Goal: Task Accomplishment & Management: Manage account settings

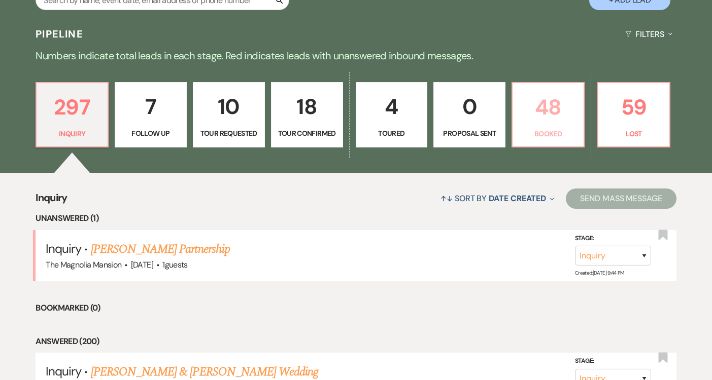
click at [534, 117] on p "48" at bounding box center [547, 107] width 59 height 34
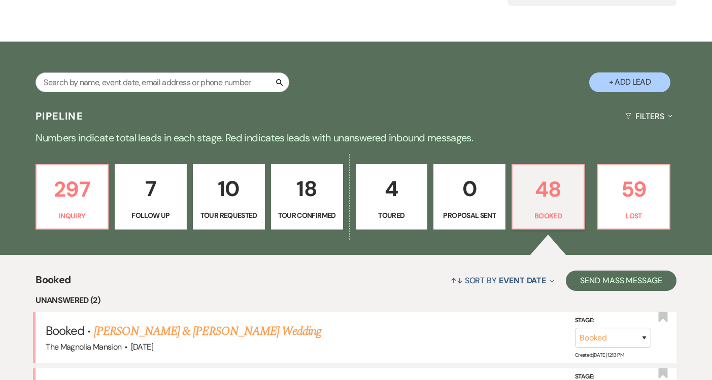
scroll to position [216, 0]
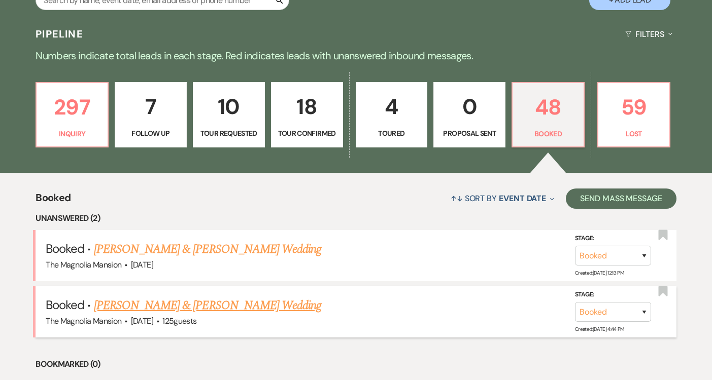
click at [216, 301] on link "[PERSON_NAME] & [PERSON_NAME] Wedding" at bounding box center [207, 306] width 227 height 18
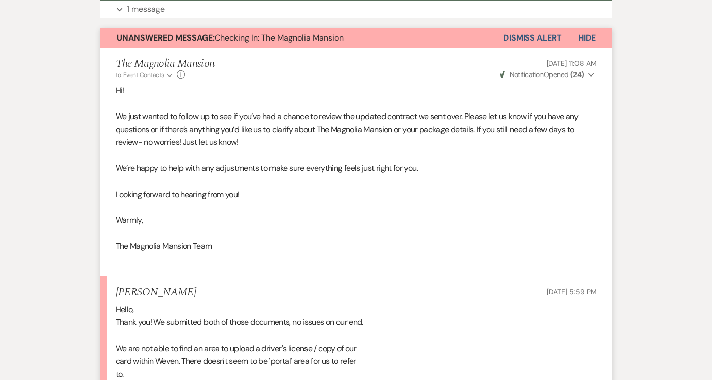
scroll to position [146, 0]
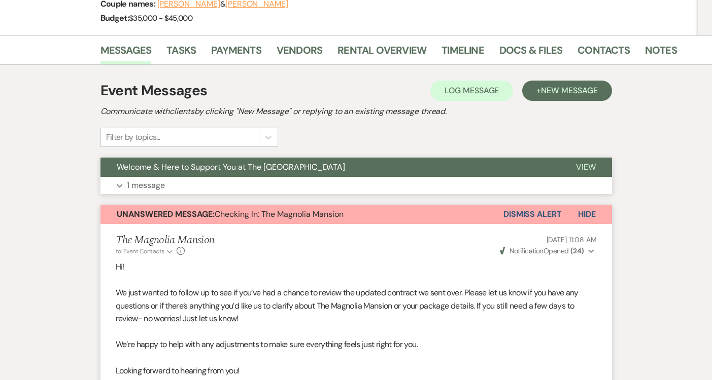
click at [232, 184] on button "Expand 1 message" at bounding box center [355, 185] width 511 height 17
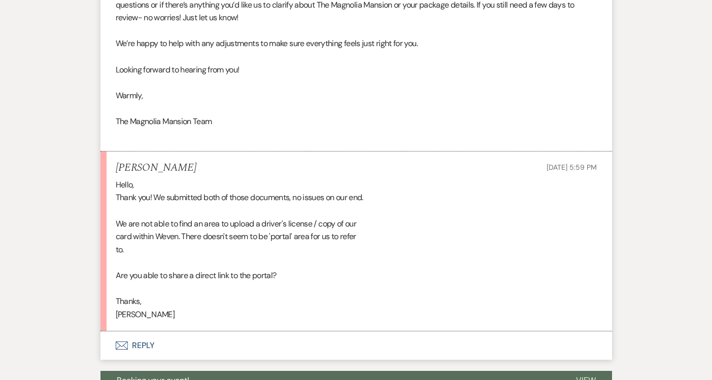
scroll to position [962, 0]
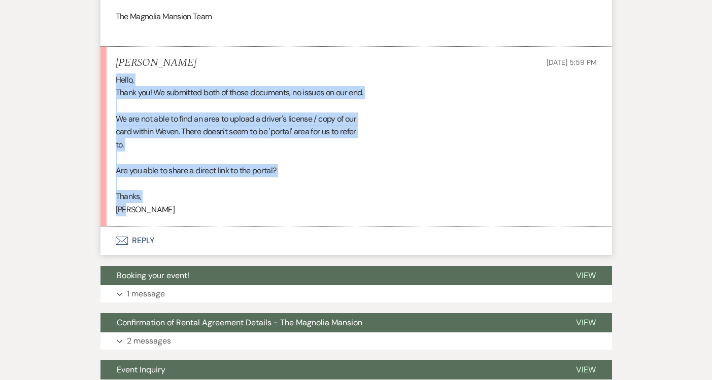
drag, startPoint x: 128, startPoint y: 198, endPoint x: 95, endPoint y: 81, distance: 122.3
click at [244, 254] on button "Envelope Reply" at bounding box center [355, 241] width 511 height 28
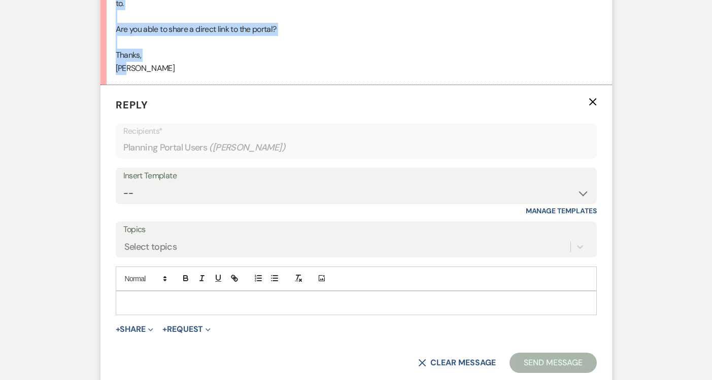
scroll to position [1104, 0]
click at [160, 301] on p at bounding box center [356, 303] width 465 height 11
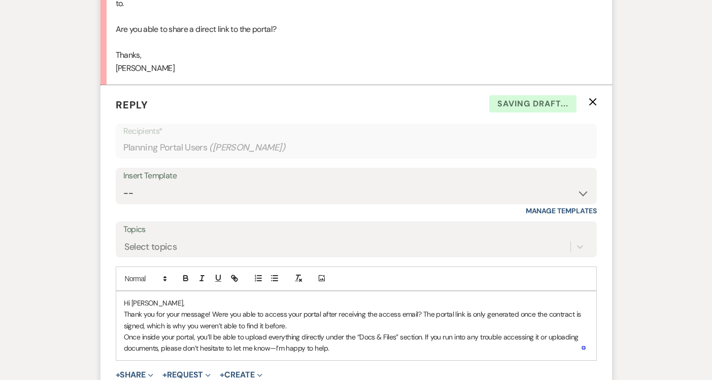
click at [306, 327] on p "Thank you for your message! Were you able to access your portal after receiving…" at bounding box center [356, 320] width 465 height 23
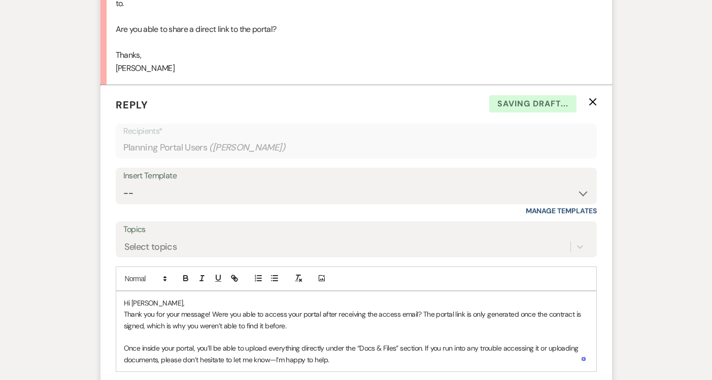
click at [341, 360] on p "Once inside your portal, you’ll be able to upload everything directly under the…" at bounding box center [356, 354] width 465 height 23
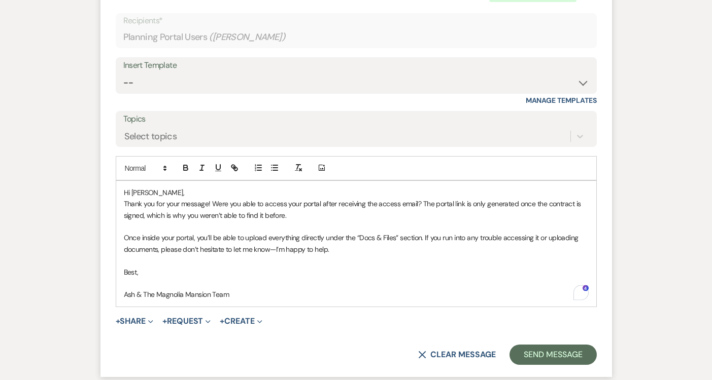
scroll to position [1434, 0]
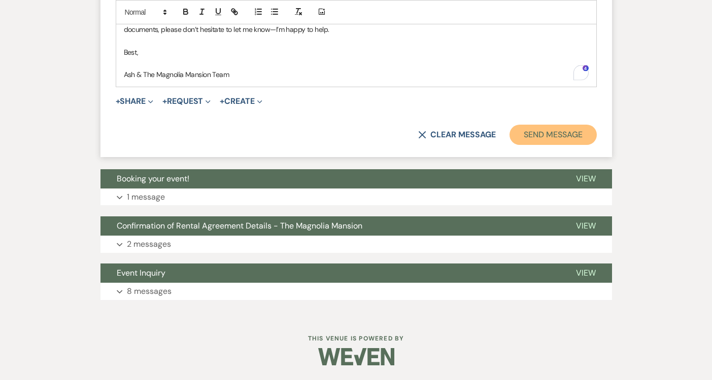
click at [586, 128] on button "Send Message" at bounding box center [552, 135] width 87 height 20
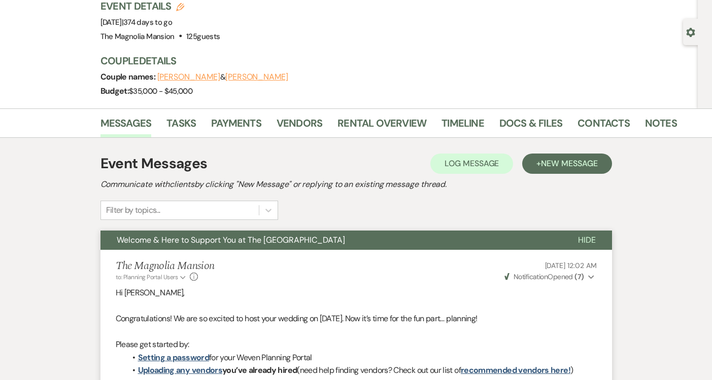
scroll to position [0, 0]
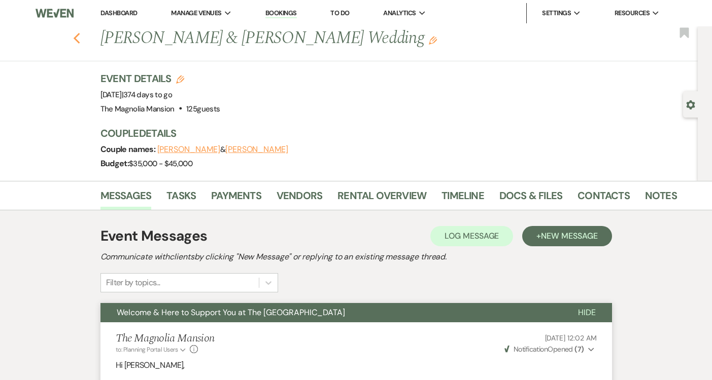
click at [78, 38] on use "button" at bounding box center [76, 38] width 7 height 11
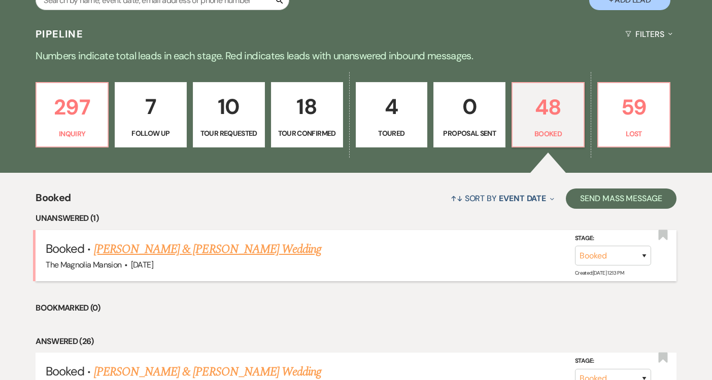
click at [179, 239] on li "Booked · [PERSON_NAME] & [PERSON_NAME] Wedding The Magnolia Mansion · [DATE] St…" at bounding box center [356, 255] width 641 height 51
click at [183, 246] on link "[PERSON_NAME] & [PERSON_NAME] Wedding" at bounding box center [207, 249] width 227 height 18
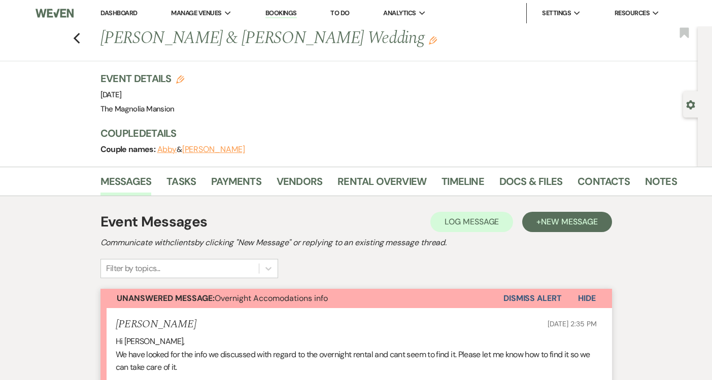
click at [523, 294] on button "Dismiss Alert" at bounding box center [532, 298] width 58 height 19
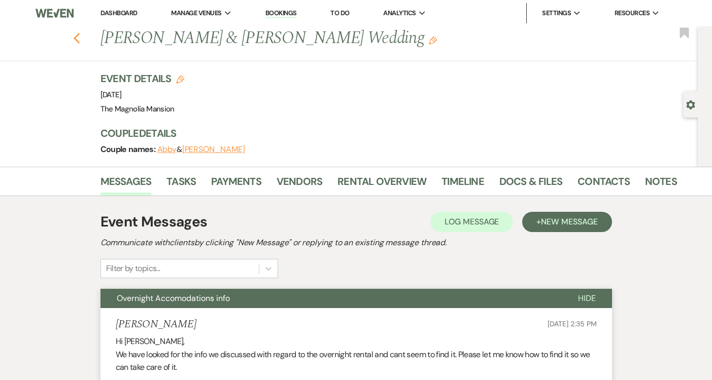
click at [78, 32] on icon "Previous" at bounding box center [77, 38] width 8 height 12
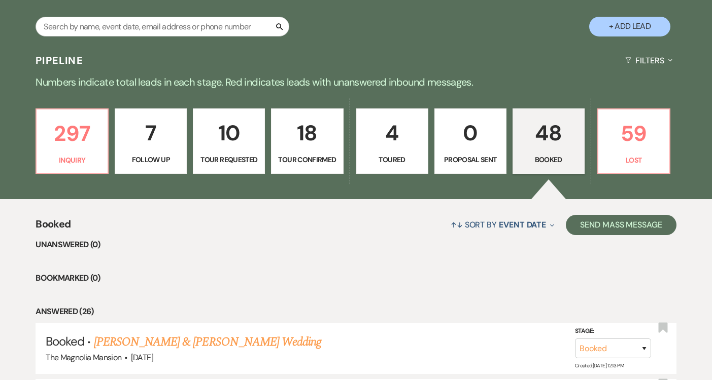
scroll to position [1571, 0]
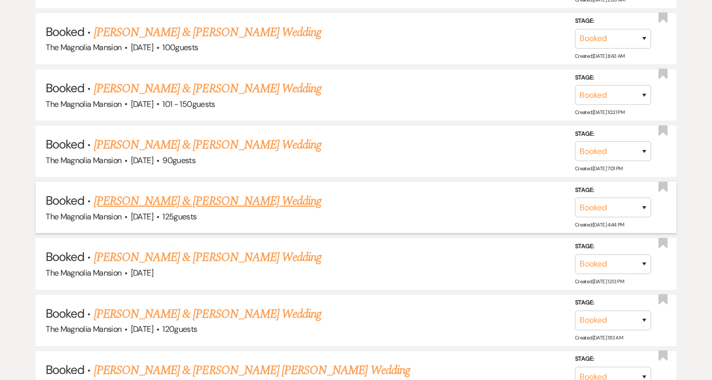
click at [259, 192] on link "[PERSON_NAME] & [PERSON_NAME] Wedding" at bounding box center [207, 201] width 227 height 18
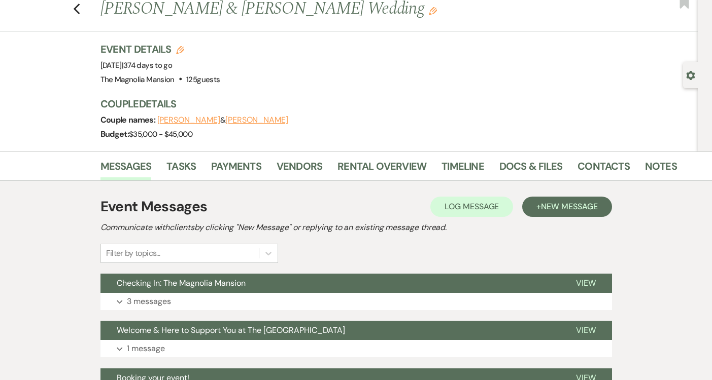
scroll to position [28, 0]
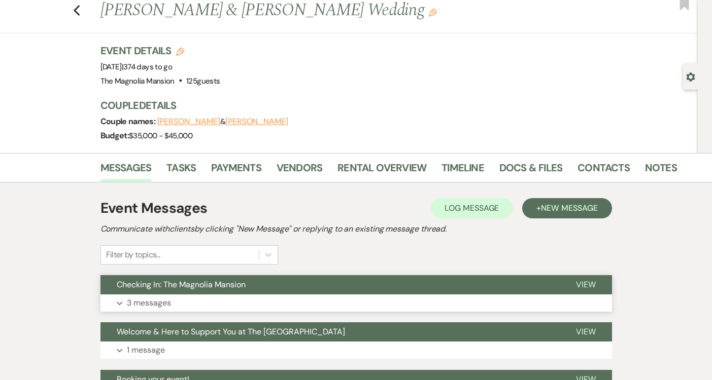
click at [215, 298] on button "Expand 3 messages" at bounding box center [355, 303] width 511 height 17
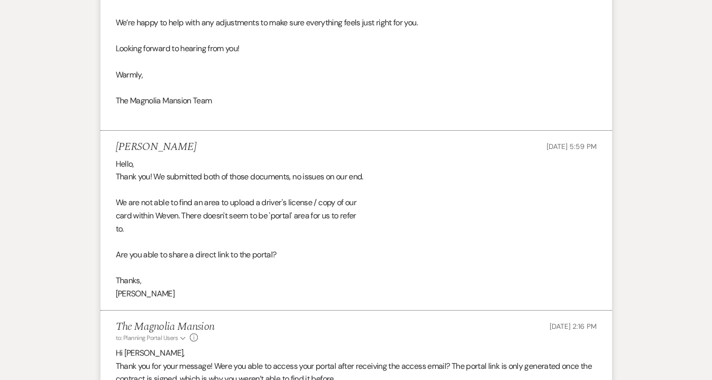
scroll to position [0, 0]
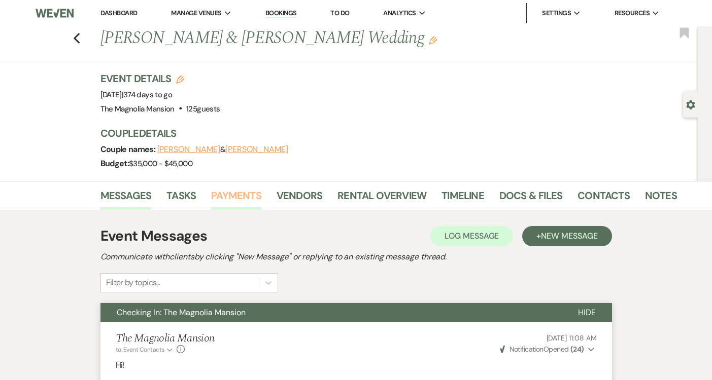
click at [233, 194] on link "Payments" at bounding box center [236, 199] width 50 height 22
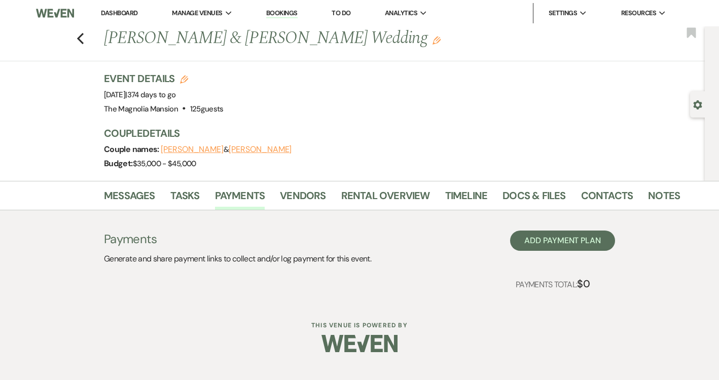
click at [139, 184] on div "Messages Tasks Payments Vendors Rental Overview Timeline Docs & Files Contacts …" at bounding box center [359, 195] width 719 height 29
click at [132, 189] on link "Messages" at bounding box center [129, 199] width 51 height 22
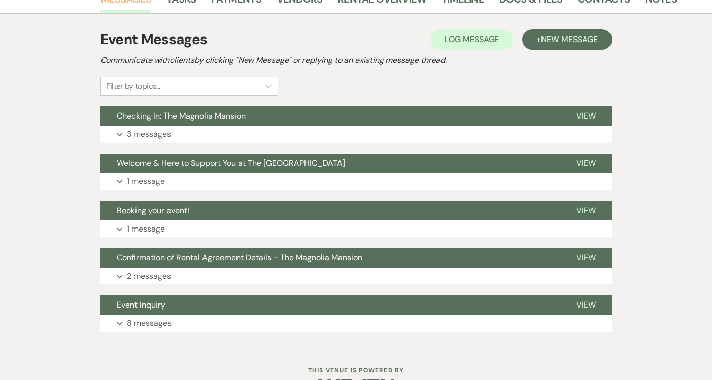
scroll to position [229, 0]
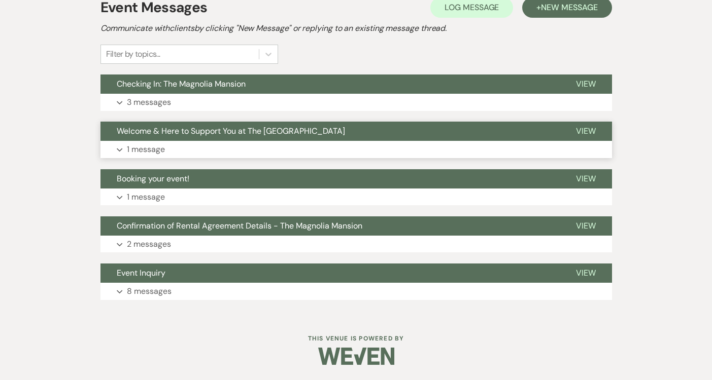
click at [254, 133] on span "Welcome & Here to Support You at The [GEOGRAPHIC_DATA]" at bounding box center [231, 131] width 228 height 11
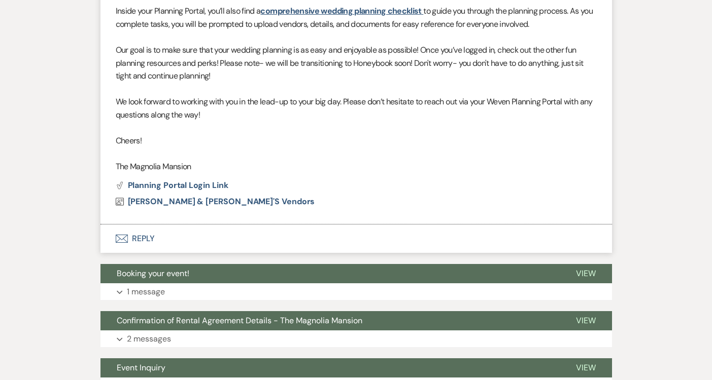
scroll to position [639, 0]
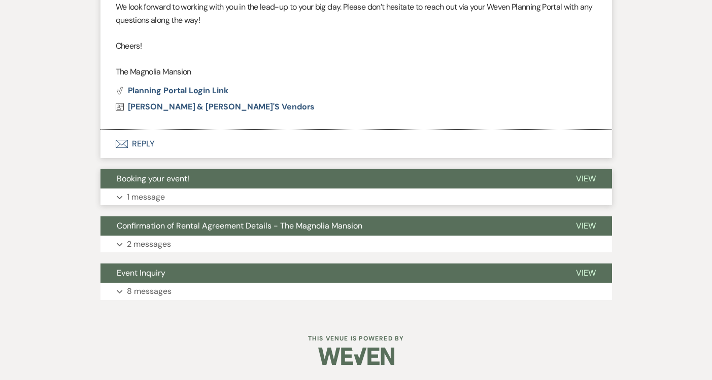
click at [208, 185] on button "Booking your event!" at bounding box center [329, 178] width 459 height 19
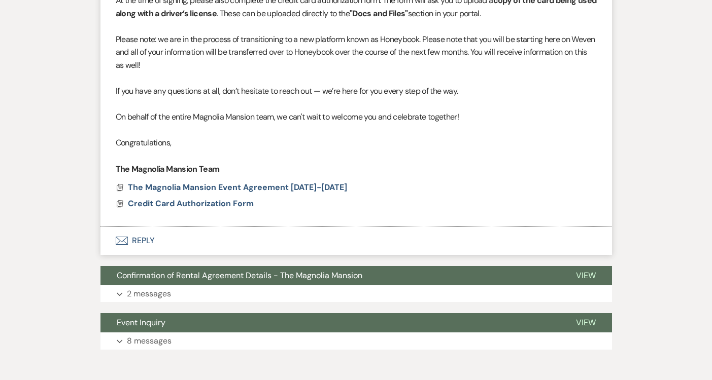
scroll to position [1049, 0]
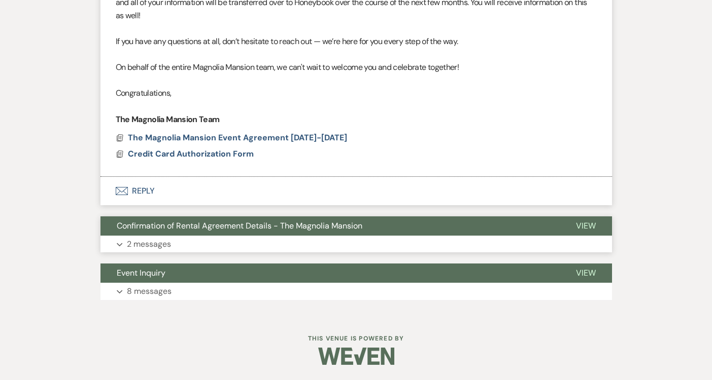
click at [231, 227] on span "Confirmation of Rental Agreement Details - The Magnolia Mansion" at bounding box center [239, 226] width 245 height 11
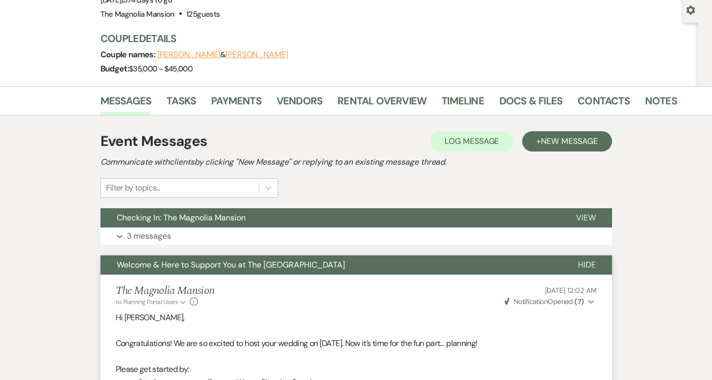
scroll to position [0, 0]
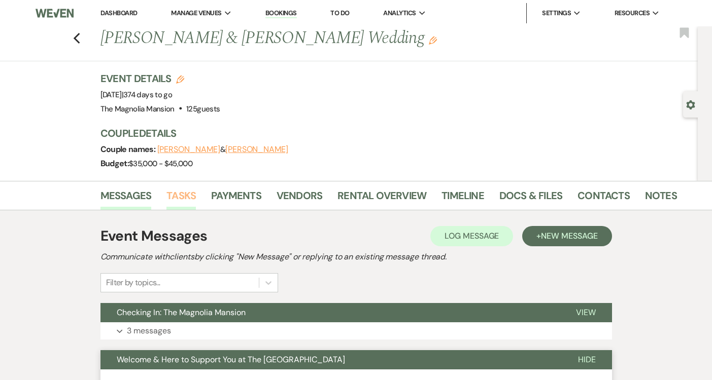
click at [189, 196] on link "Tasks" at bounding box center [180, 199] width 29 height 22
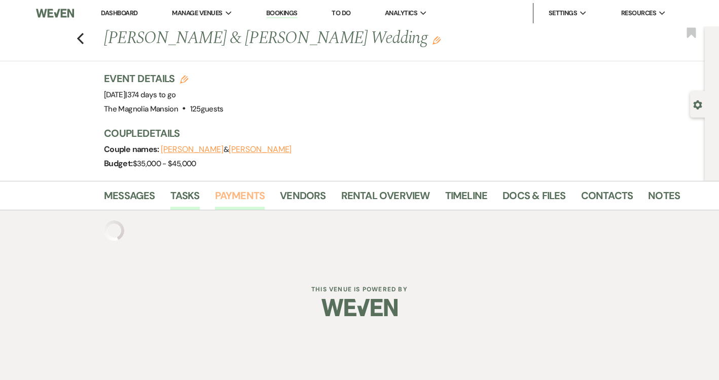
click at [215, 192] on link "Payments" at bounding box center [240, 199] width 50 height 22
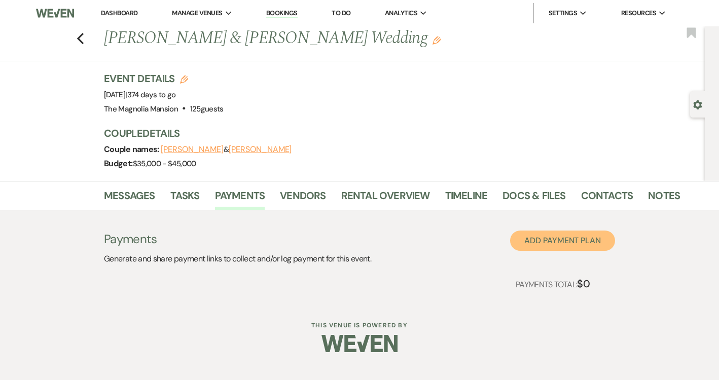
click at [535, 238] on button "Add Payment Plan" at bounding box center [562, 241] width 105 height 20
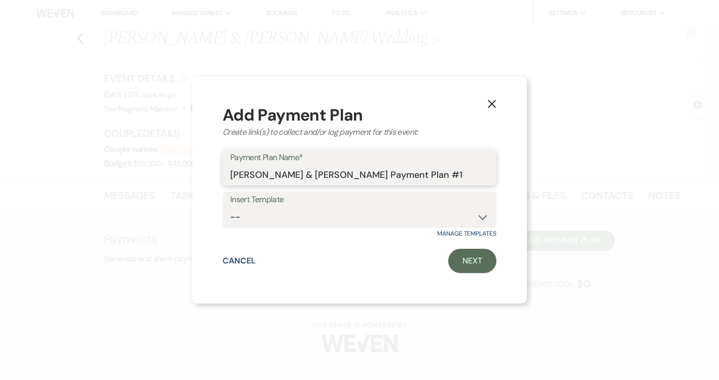
click at [447, 175] on input "[PERSON_NAME] & [PERSON_NAME] Payment Plan #1" at bounding box center [359, 175] width 259 height 20
type input "[PERSON_NAME] & [PERSON_NAME] Payment Plan"
click at [480, 257] on link "Next" at bounding box center [472, 261] width 48 height 24
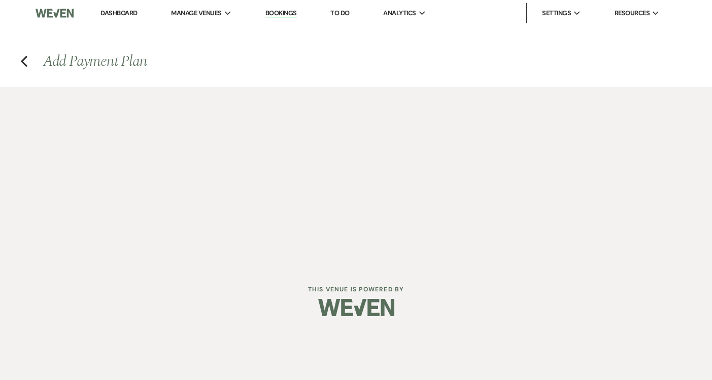
select select "2"
select select "percentage"
select select "true"
select select "client"
select select "weeks"
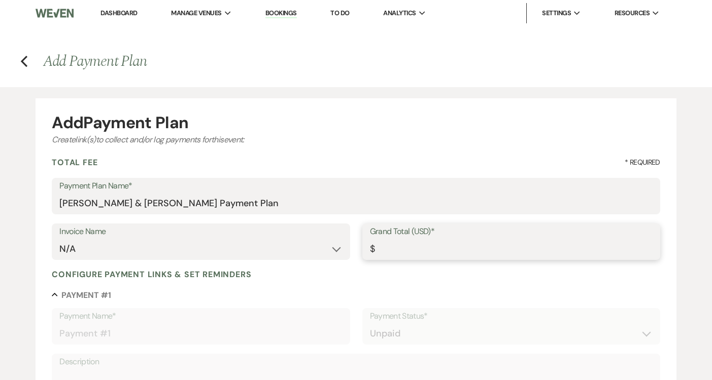
click at [399, 243] on input "Grand Total (USD)*" at bounding box center [511, 249] width 282 height 20
type input "2"
type input "2.00"
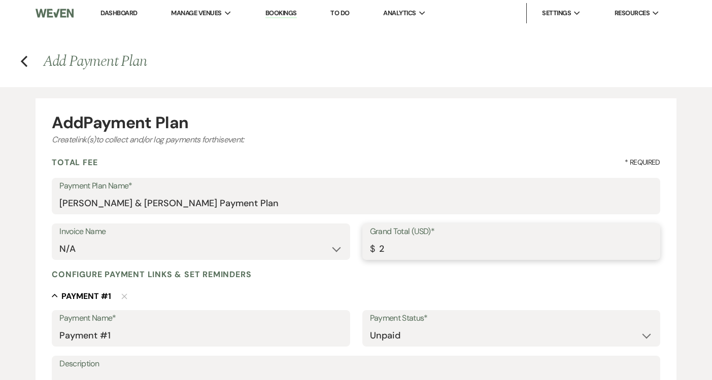
type input "25"
type input "25.00"
type input "258"
type input "258.00"
type input "2587"
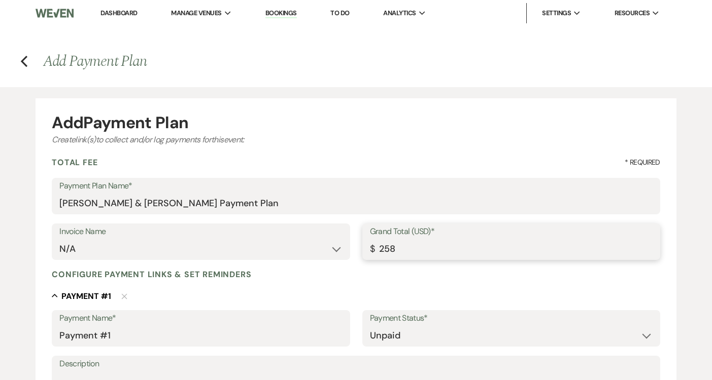
type input "2587.00"
type input "2587.5"
type input "2587.50"
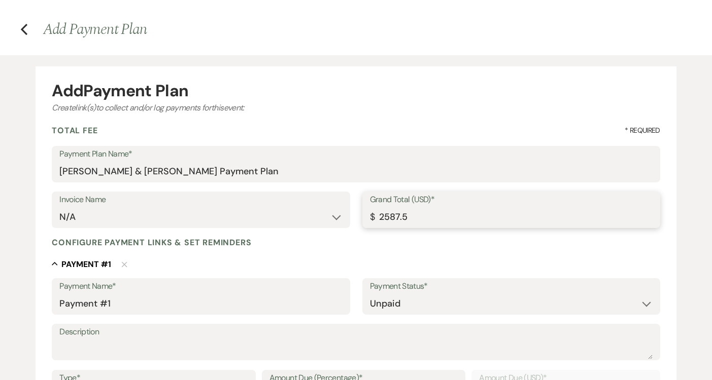
scroll to position [33, 0]
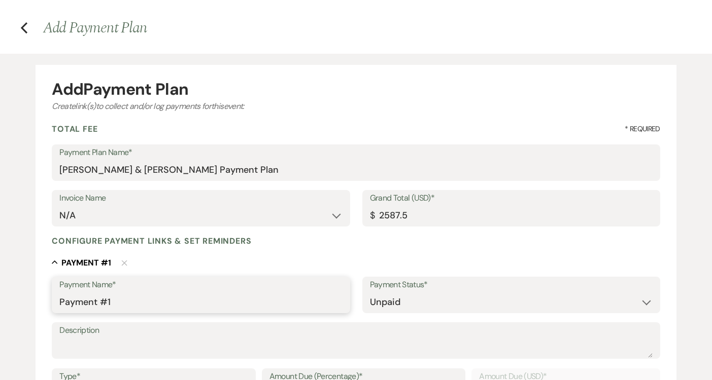
type input "2587.50"
click at [128, 296] on input "Payment #1" at bounding box center [200, 303] width 282 height 20
type input "D"
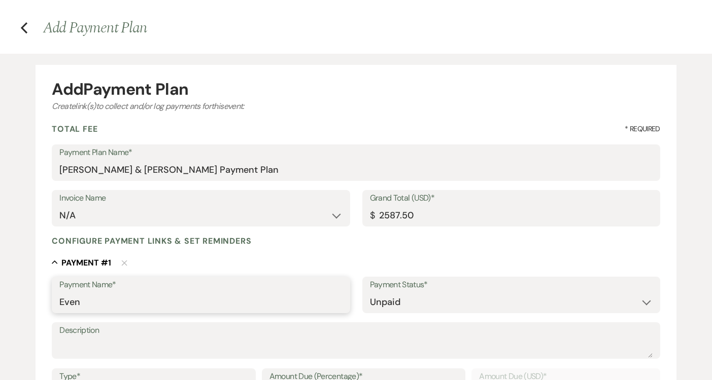
type input "Event Deposit"
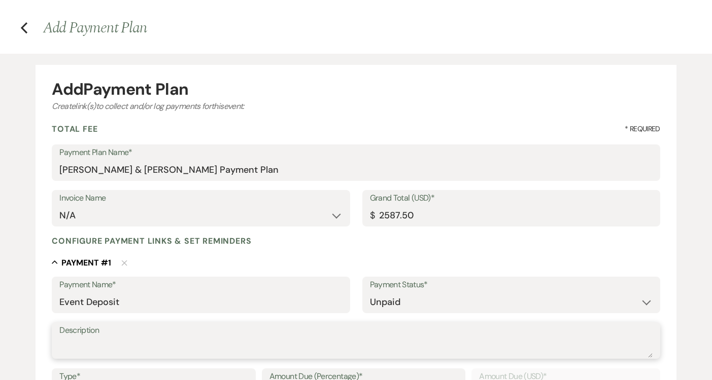
click at [141, 357] on textarea "Description" at bounding box center [355, 348] width 593 height 20
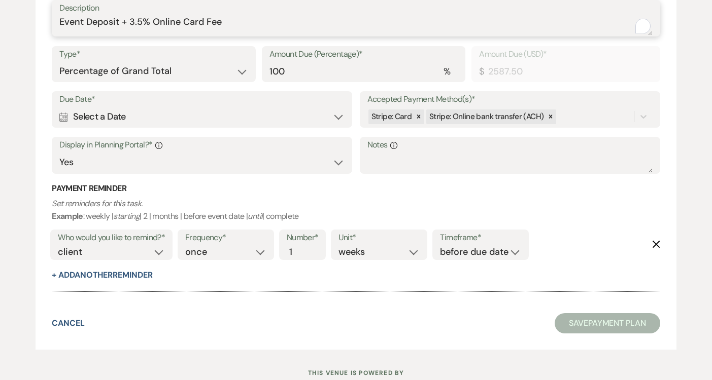
scroll to position [356, 0]
type textarea "Event Deposit + 3.5% Online Card Fee"
click at [199, 63] on select "Dollar Amount Percentage of Grand Total" at bounding box center [153, 72] width 189 height 20
select select "flat"
click at [59, 62] on select "Dollar Amount Percentage of Grand Total" at bounding box center [153, 72] width 189 height 20
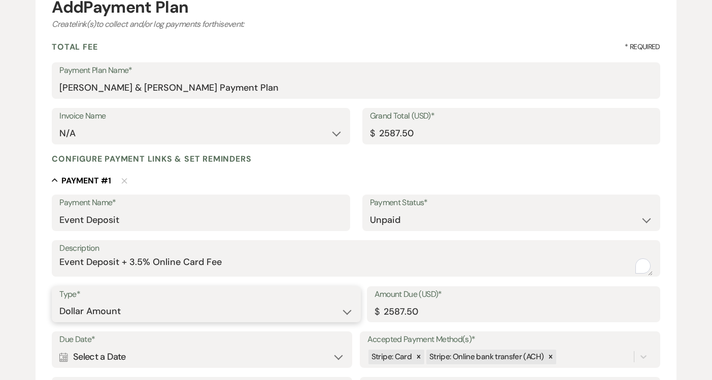
scroll to position [254, 0]
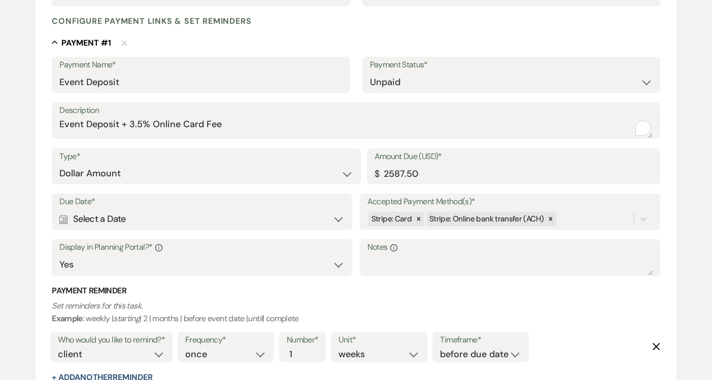
click at [264, 222] on div "Calendar Select a Date Expand" at bounding box center [201, 219] width 285 height 20
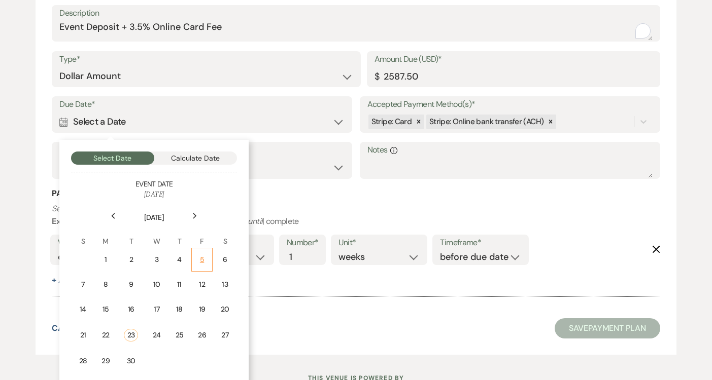
scroll to position [352, 0]
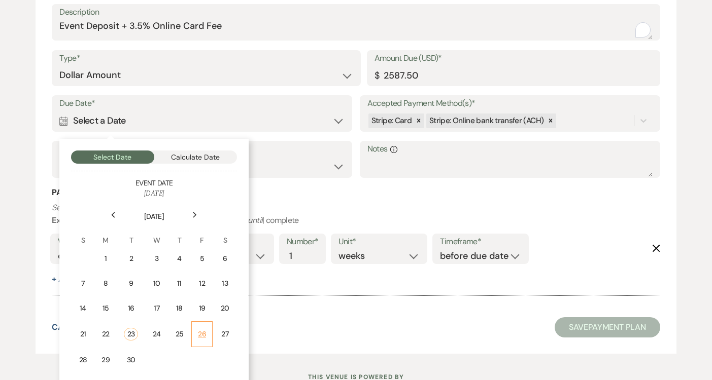
click at [201, 329] on div "26" at bounding box center [202, 334] width 9 height 11
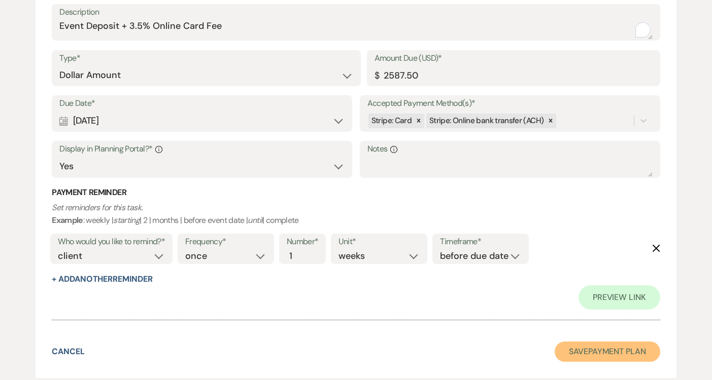
click at [621, 358] on button "Save Payment Plan" at bounding box center [606, 352] width 105 height 20
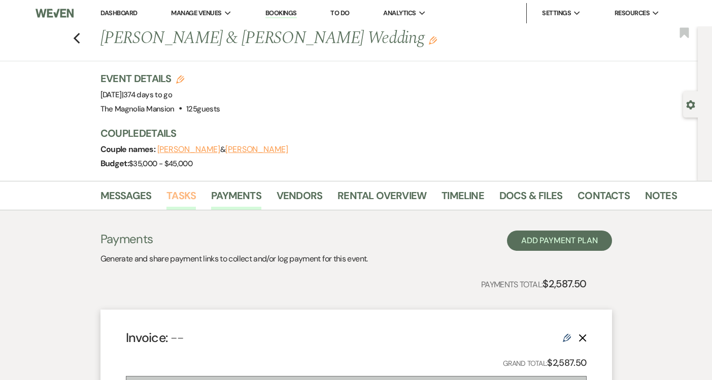
click at [193, 197] on link "Tasks" at bounding box center [180, 199] width 29 height 22
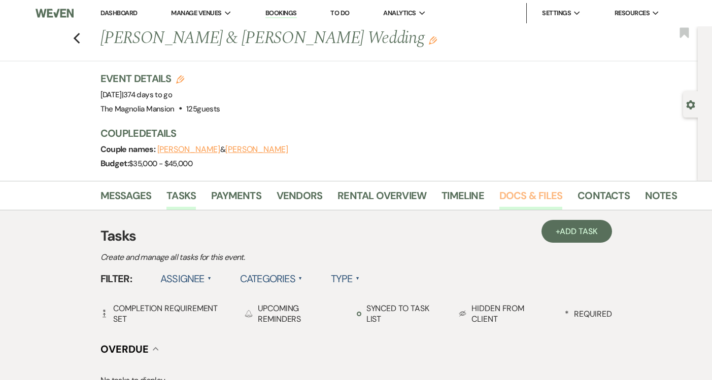
click at [518, 193] on link "Docs & Files" at bounding box center [530, 199] width 63 height 22
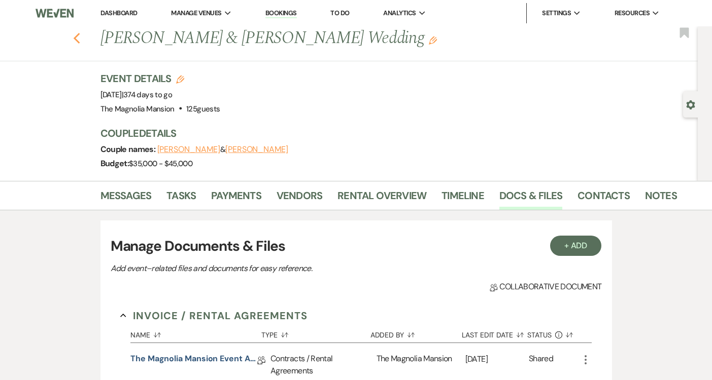
click at [77, 38] on icon "Previous" at bounding box center [77, 38] width 8 height 12
